Goal: Task Accomplishment & Management: Use online tool/utility

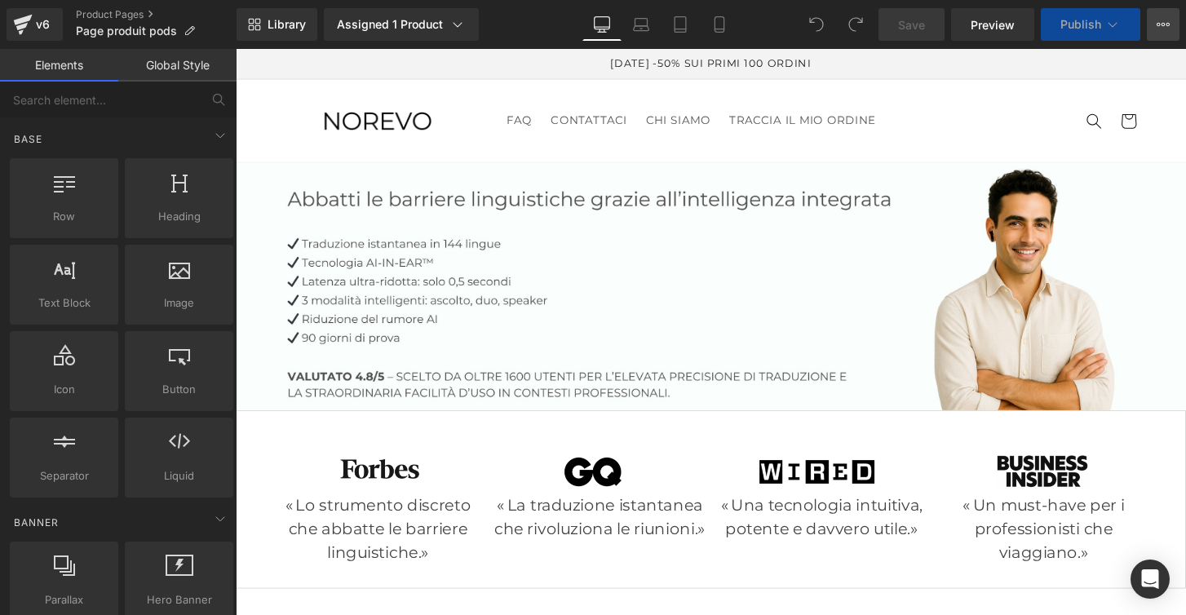
click at [1162, 26] on icon at bounding box center [1163, 24] width 13 height 13
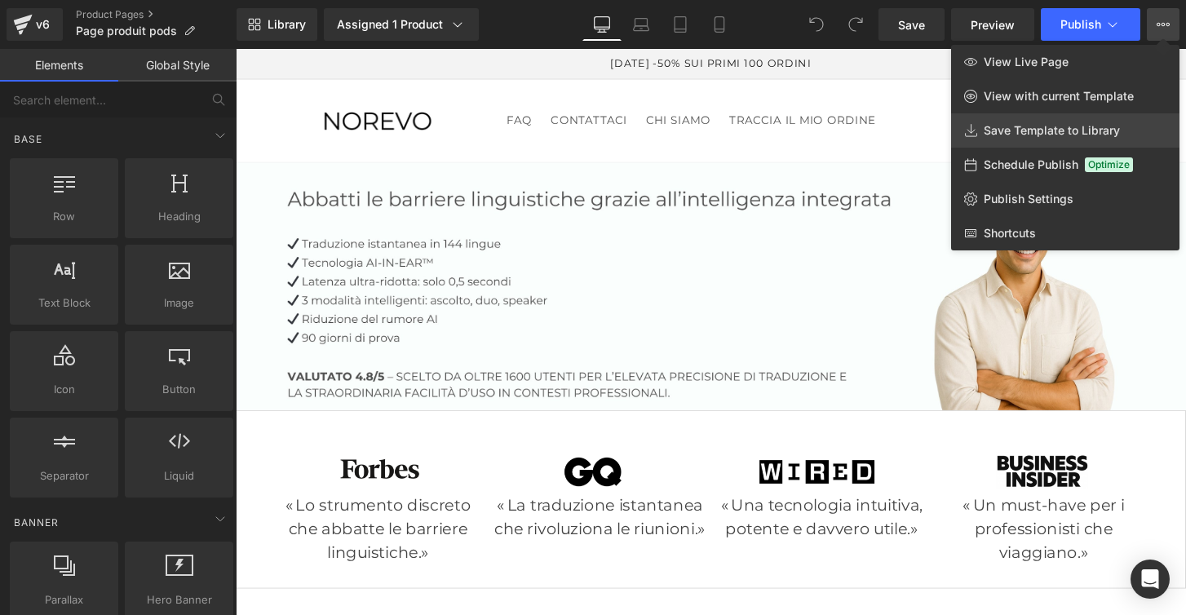
click at [1083, 139] on link "Save Template to Library" at bounding box center [1065, 130] width 228 height 34
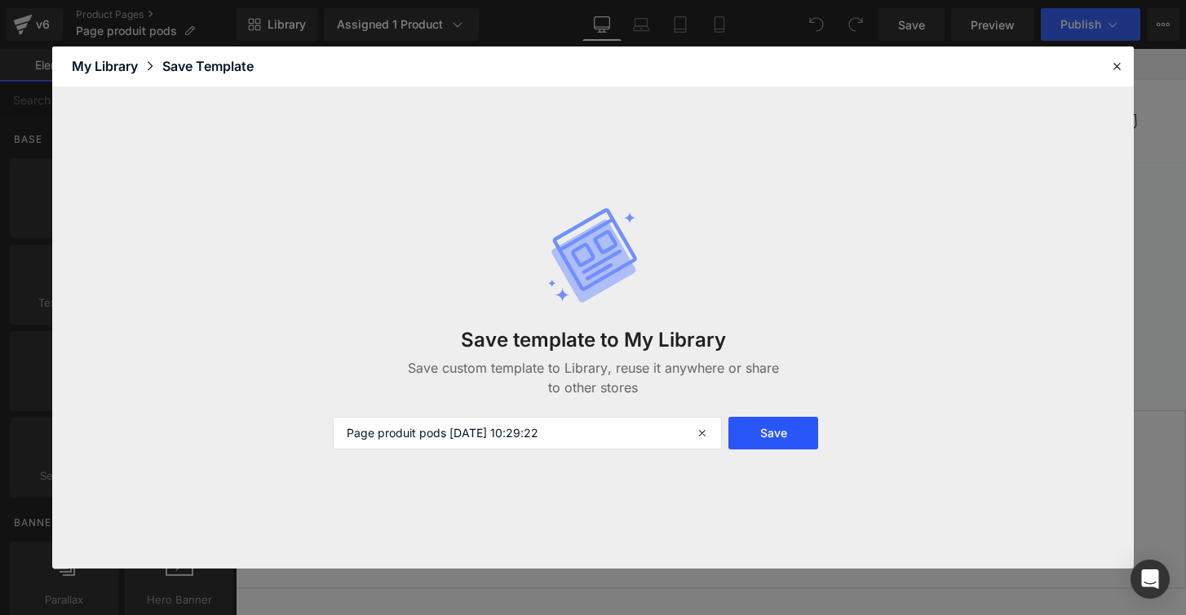
click at [769, 436] on button "Save" at bounding box center [774, 433] width 91 height 33
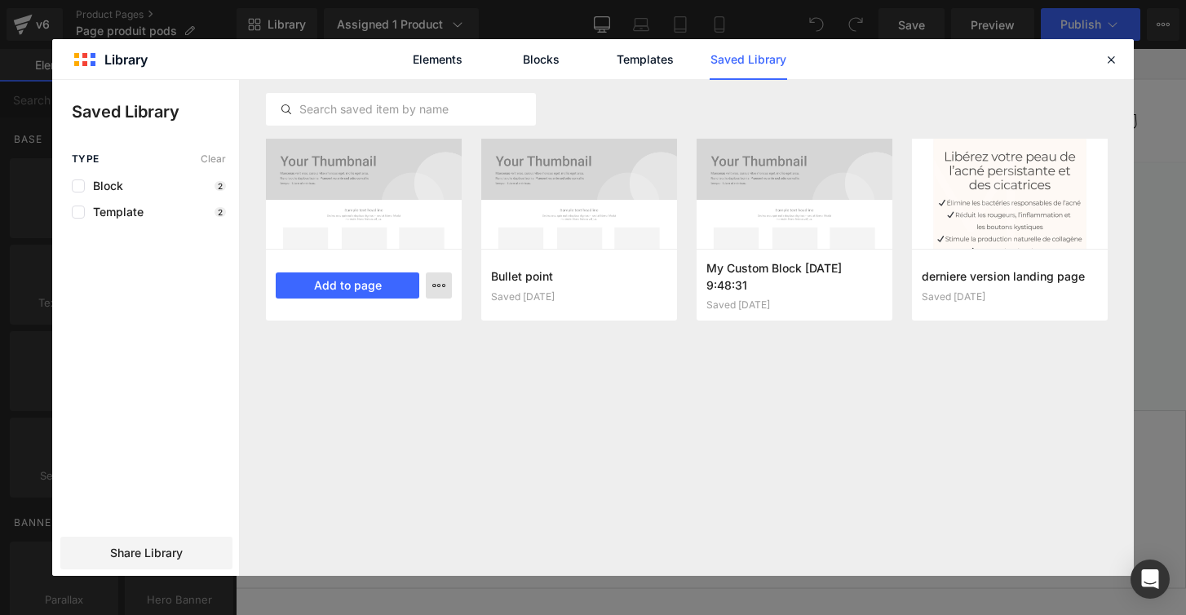
click at [446, 283] on button "button" at bounding box center [439, 285] width 26 height 26
click at [367, 339] on div "Rename" at bounding box center [359, 356] width 186 height 34
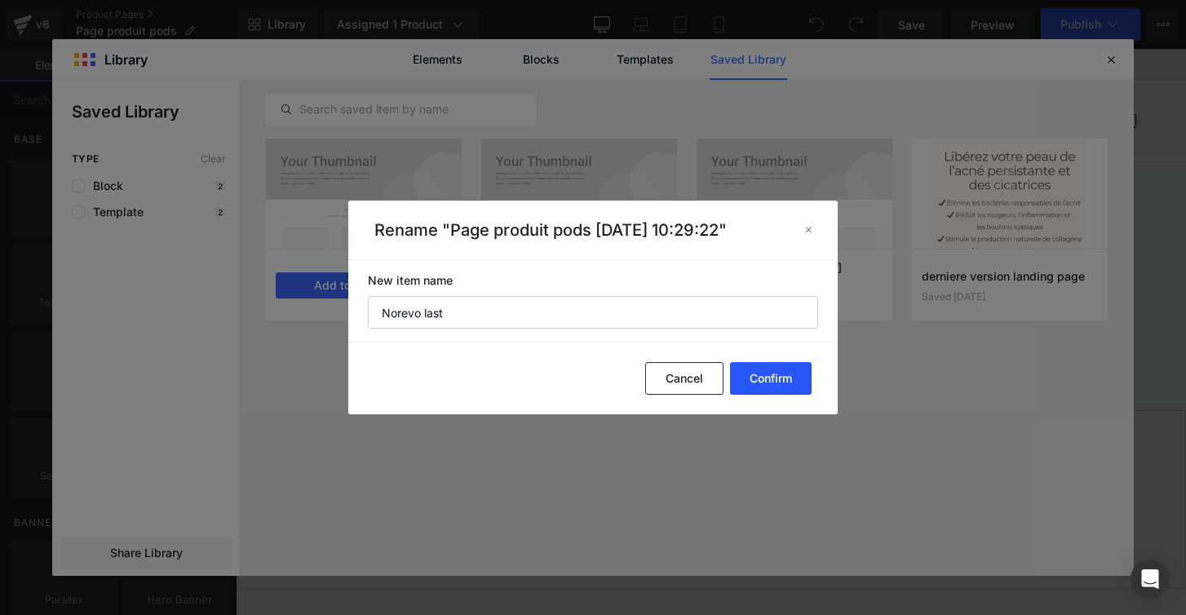
type input "Norevo last"
click at [751, 379] on button "Confirm" at bounding box center [771, 378] width 82 height 33
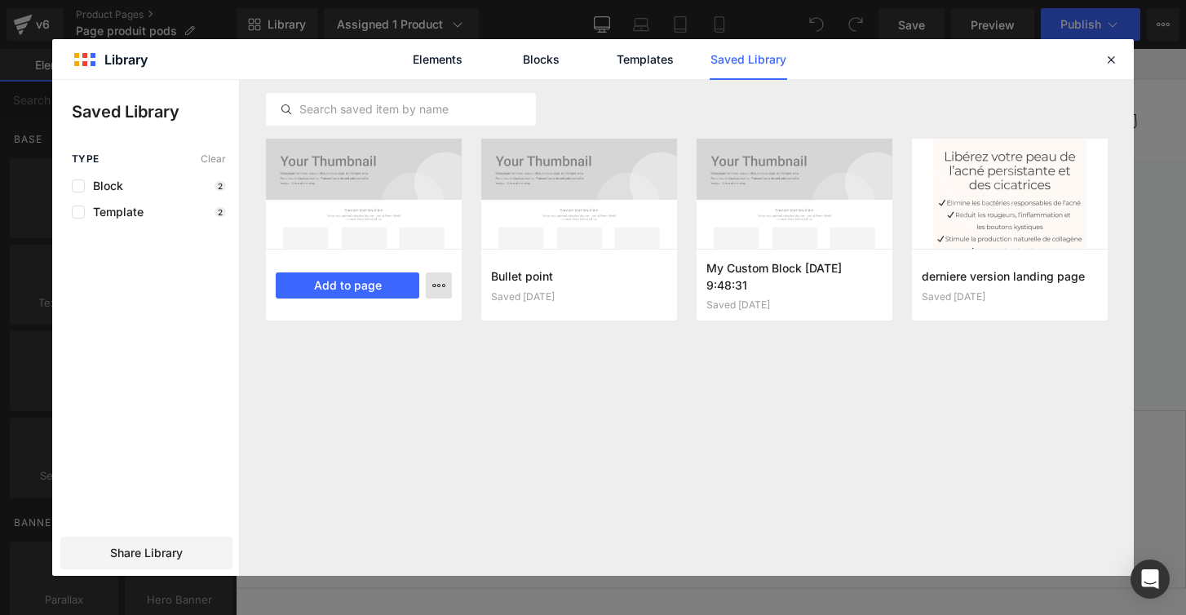
click at [448, 288] on button "button" at bounding box center [439, 285] width 26 height 26
click at [1110, 60] on icon at bounding box center [1111, 59] width 15 height 15
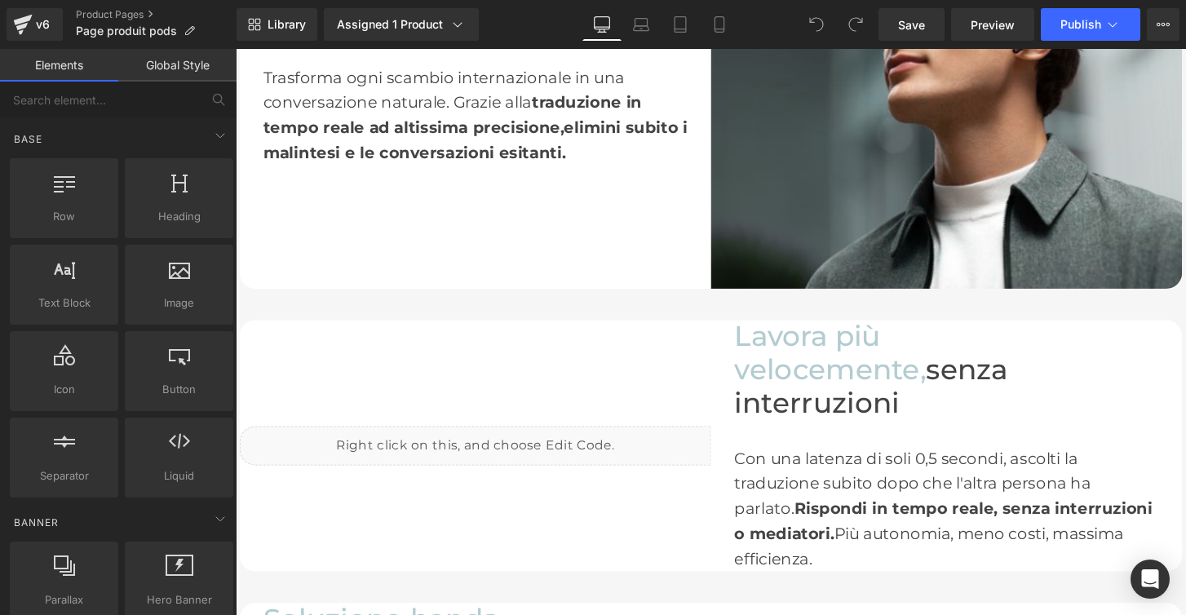
scroll to position [186, 0]
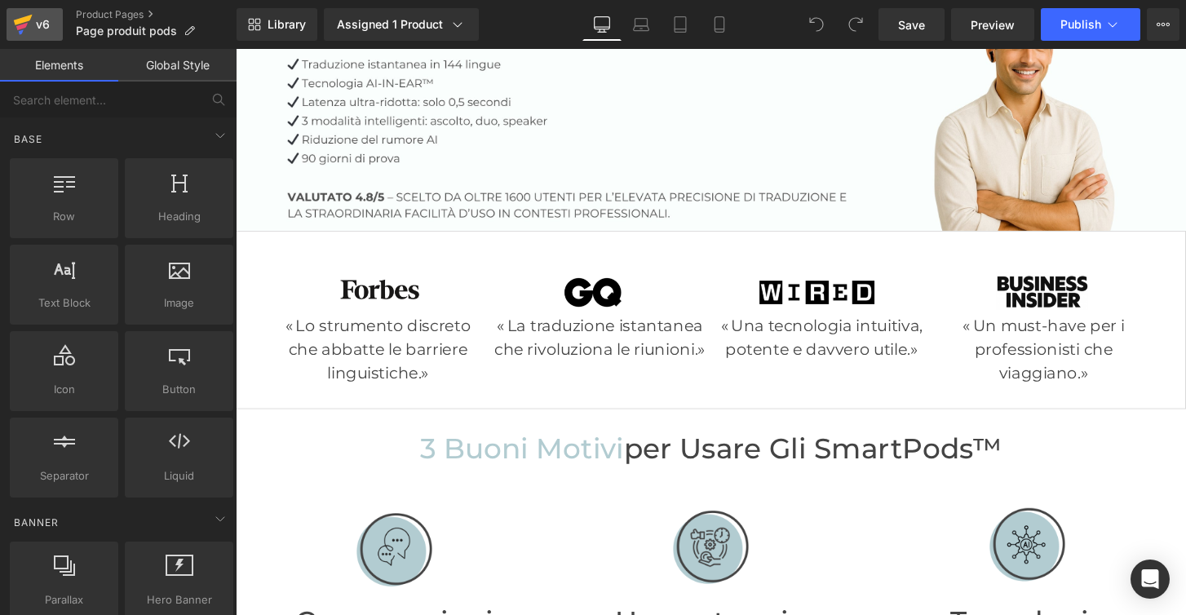
click at [38, 30] on div "v6" at bounding box center [43, 24] width 20 height 21
